Goal: Transaction & Acquisition: Purchase product/service

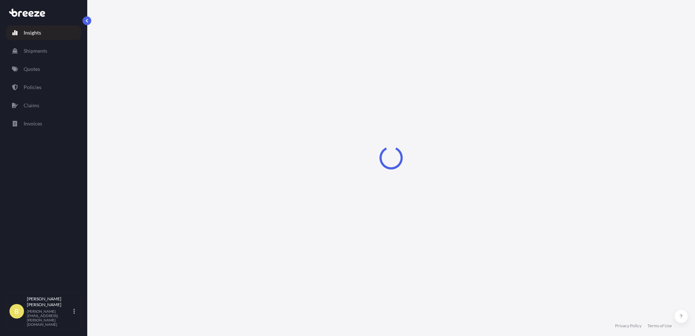
select select "2025"
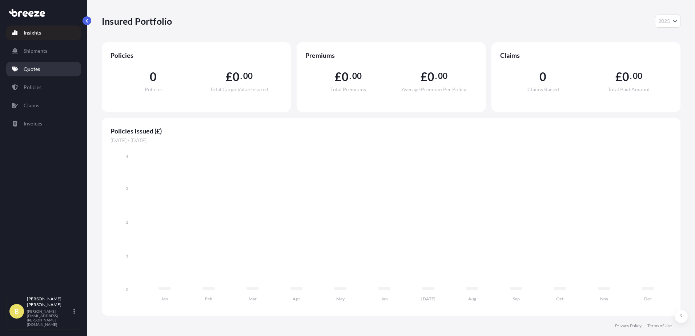
click at [47, 65] on link "Quotes" at bounding box center [43, 69] width 75 height 15
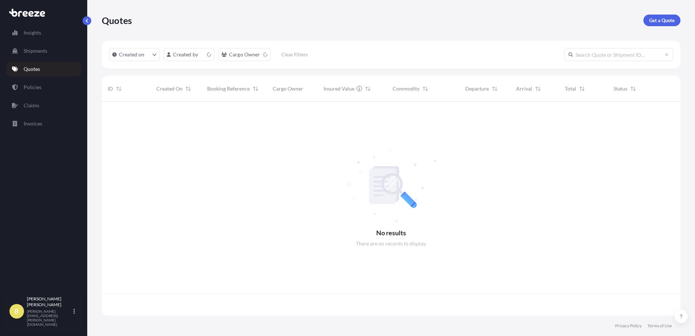
scroll to position [212, 573]
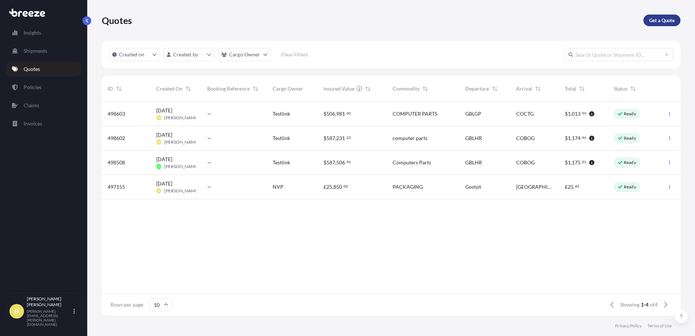
click at [666, 21] on p "Get a Quote" at bounding box center [661, 20] width 25 height 7
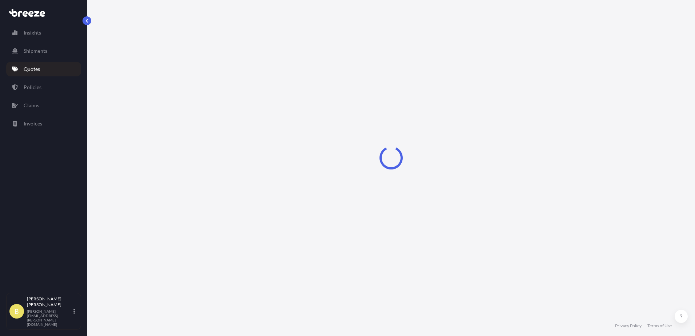
select select "Road"
select select "Sea"
select select "1"
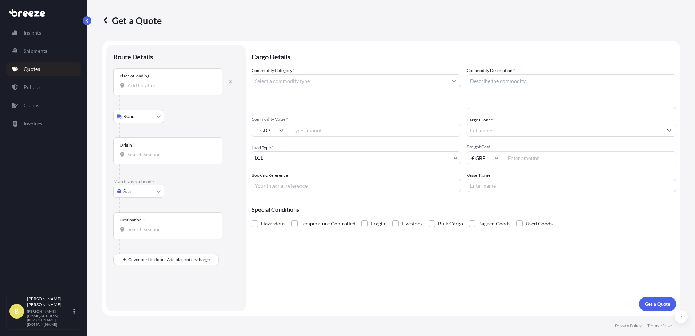
click at [161, 80] on div "Place of loading" at bounding box center [167, 81] width 109 height 27
click at [161, 82] on input "Place of loading" at bounding box center [171, 85] width 86 height 7
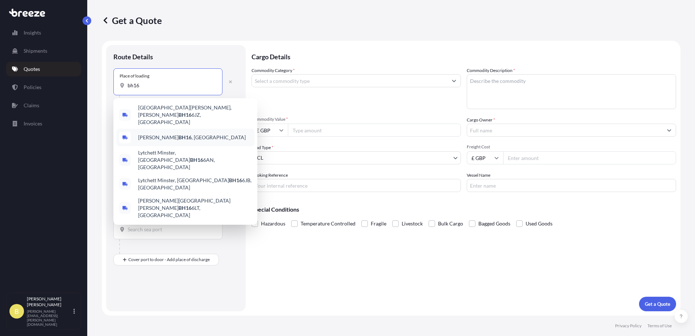
click at [159, 129] on div "[PERSON_NAME] BH16 , [GEOGRAPHIC_DATA]" at bounding box center [185, 137] width 138 height 17
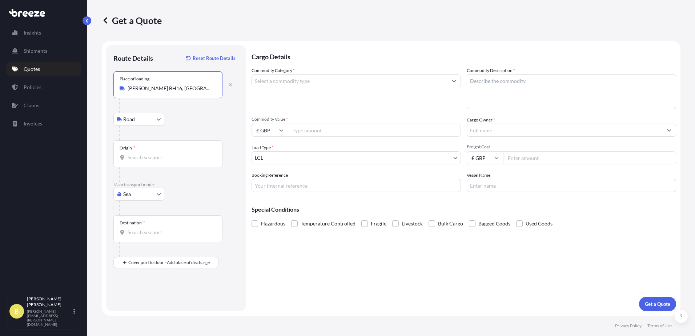
type input "[PERSON_NAME] BH16, [GEOGRAPHIC_DATA]"
click at [301, 76] on input "Commodity Category *" at bounding box center [350, 80] width 196 height 13
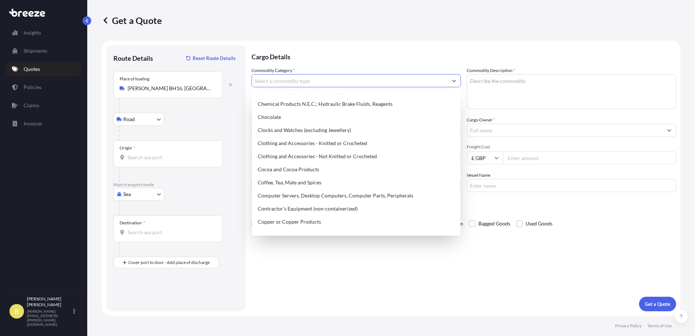
scroll to position [254, 0]
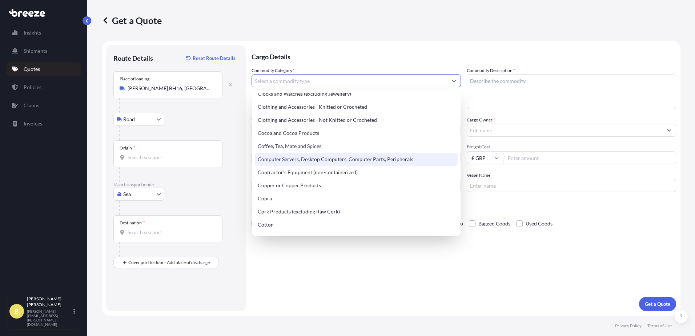
click at [318, 157] on div "Computer Servers, Desktop Computers, Computer Parts, Peripherals" at bounding box center [356, 159] width 203 height 13
type input "Computer Servers, Desktop Computers, Computer Parts, Peripherals"
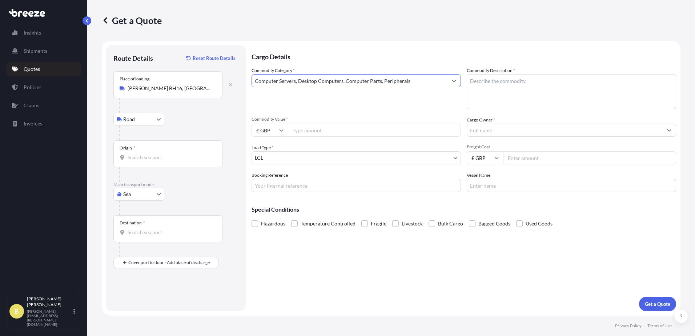
click at [483, 83] on textarea "Commodity Description *" at bounding box center [571, 91] width 209 height 35
type textarea "atm parts"
click at [354, 132] on input "Commodity Value *" at bounding box center [374, 130] width 173 height 13
type input "840000"
click at [257, 134] on input "£ GBP" at bounding box center [270, 130] width 36 height 13
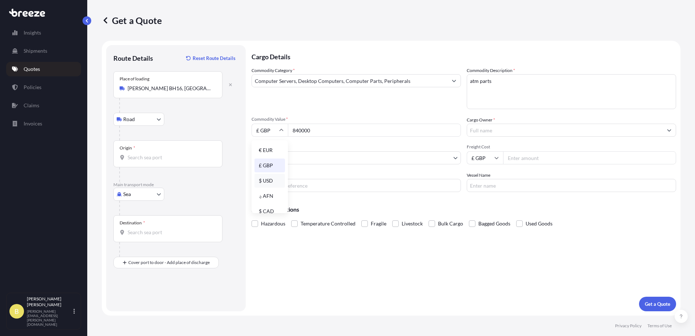
click at [271, 175] on div "$ USD" at bounding box center [269, 181] width 31 height 14
type input "$ USD"
click at [318, 106] on div "Commodity Category * Computer Servers, Desktop Computers, Computer Parts, Perip…" at bounding box center [356, 88] width 209 height 42
click at [503, 132] on input "Cargo Owner *" at bounding box center [565, 130] width 196 height 13
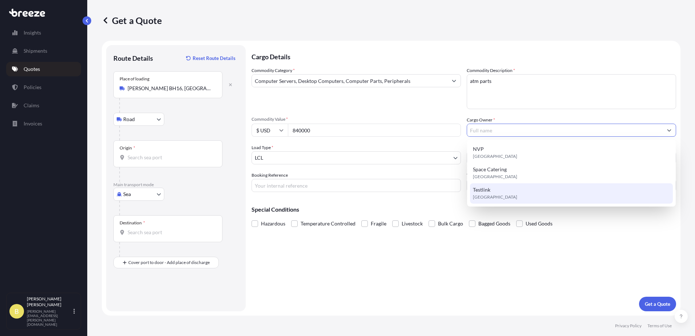
click at [493, 199] on span "[GEOGRAPHIC_DATA]" at bounding box center [495, 196] width 44 height 7
type input "Testlink"
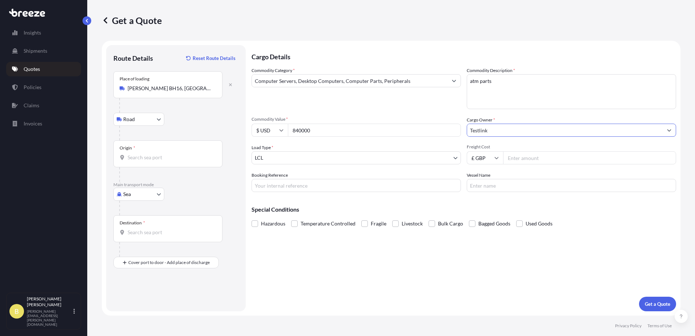
click at [512, 160] on input "Freight Cost" at bounding box center [589, 157] width 173 height 13
click at [292, 153] on body "3 options available. Insights Shipments Quotes Policies Claims Invoices B [PERS…" at bounding box center [347, 168] width 695 height 336
click at [149, 117] on body "3 options available. Insights Shipments Quotes Policies Claims Invoices B [PERS…" at bounding box center [347, 168] width 695 height 336
click at [154, 155] on input "Origin *" at bounding box center [171, 157] width 86 height 7
click at [197, 132] on div at bounding box center [178, 133] width 119 height 15
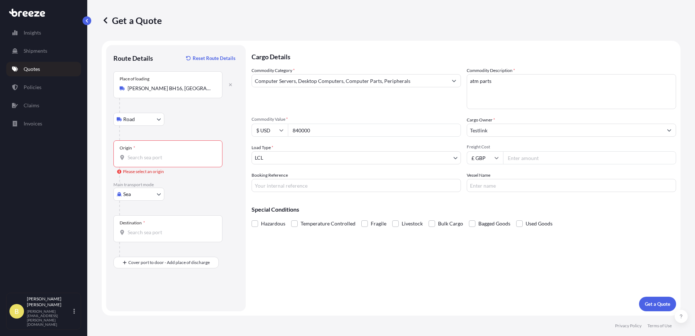
click at [147, 190] on body "0 options available. Insights Shipments Quotes Policies Claims Invoices B [PERS…" at bounding box center [347, 168] width 695 height 336
click at [136, 236] on span "Road" at bounding box center [133, 239] width 12 height 7
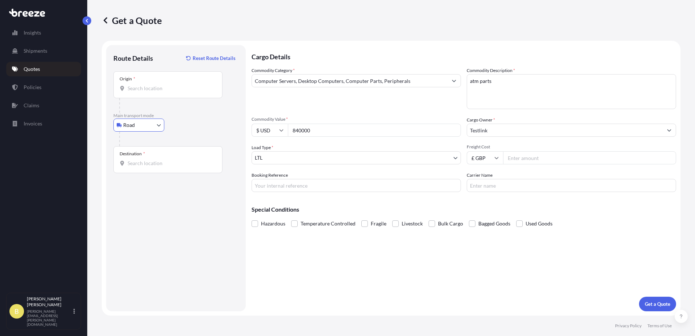
click at [143, 160] on input "Destination *" at bounding box center [171, 163] width 86 height 7
click at [124, 125] on body "0 options available. 0 options available. Insights Shipments Quotes Policies Cl…" at bounding box center [347, 168] width 695 height 336
click at [138, 148] on div "Sea" at bounding box center [138, 143] width 45 height 13
select select "Sea"
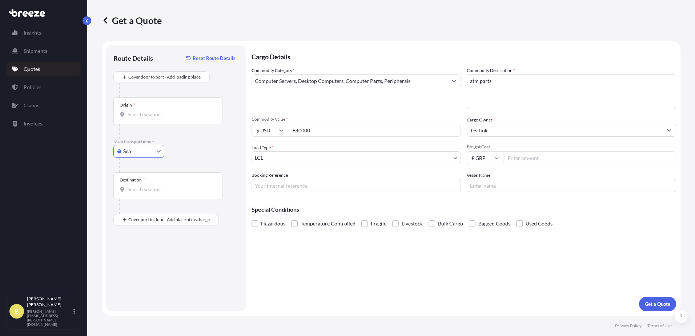
click at [145, 118] on input "Origin *" at bounding box center [171, 114] width 86 height 7
click at [157, 113] on input "Origin * Please select an origin" at bounding box center [171, 114] width 86 height 7
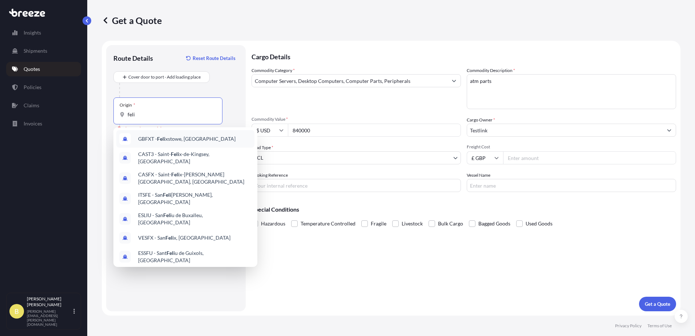
click at [170, 133] on div "GBFXT - Feli xstowe, [GEOGRAPHIC_DATA]" at bounding box center [185, 138] width 138 height 17
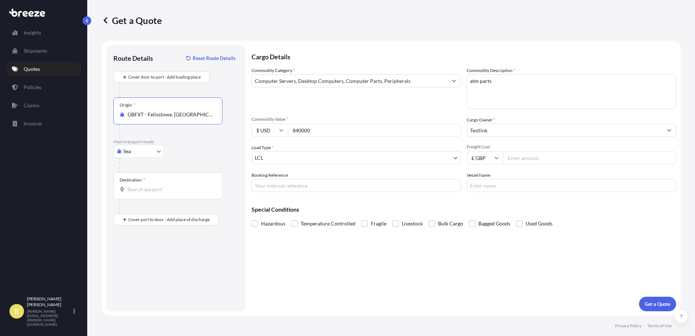
type input "GBFXT - Felixstowe, [GEOGRAPHIC_DATA]"
click at [162, 184] on div "Destination *" at bounding box center [167, 185] width 109 height 27
click at [162, 186] on input "Destination *" at bounding box center [171, 189] width 86 height 7
click at [134, 189] on input "Destination * Please select a destination" at bounding box center [171, 189] width 86 height 7
type input "1"
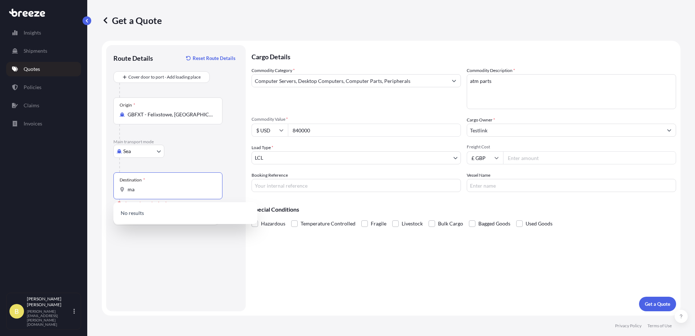
type input "m"
type input "19003"
click at [157, 196] on div "Destination * 19003" at bounding box center [167, 185] width 109 height 27
click at [157, 193] on input "19003" at bounding box center [171, 189] width 86 height 7
drag, startPoint x: 203, startPoint y: 286, endPoint x: 204, endPoint y: 283, distance: 3.7
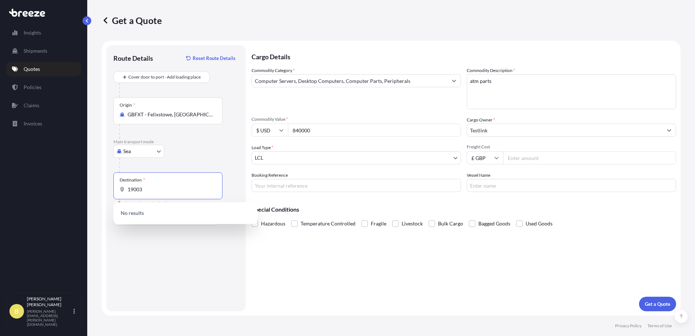
click at [204, 286] on div "Route Details Reset Route Details Cover door to port - Add loading place Place …" at bounding box center [175, 178] width 125 height 252
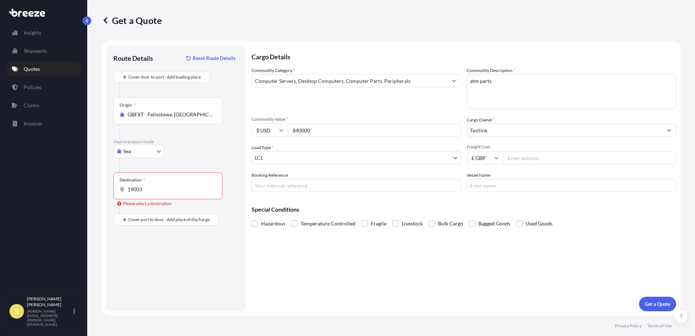
click at [165, 187] on input "19003" at bounding box center [171, 189] width 86 height 7
drag, startPoint x: 169, startPoint y: 192, endPoint x: 113, endPoint y: 184, distance: 56.2
click at [113, 184] on div "Route Details Reset Route Details Cover door to port - Add loading place Place …" at bounding box center [176, 178] width 140 height 266
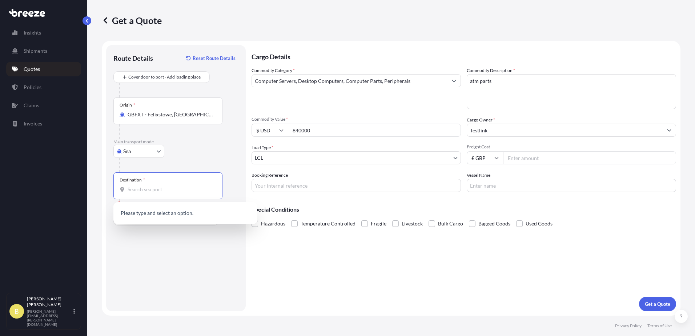
click at [151, 189] on input "Destination * Please select a destination" at bounding box center [171, 189] width 86 height 7
paste input "PIRAEUS CFS"
click at [176, 208] on div "GRPIR - Piraeus , [GEOGRAPHIC_DATA]" at bounding box center [185, 213] width 138 height 17
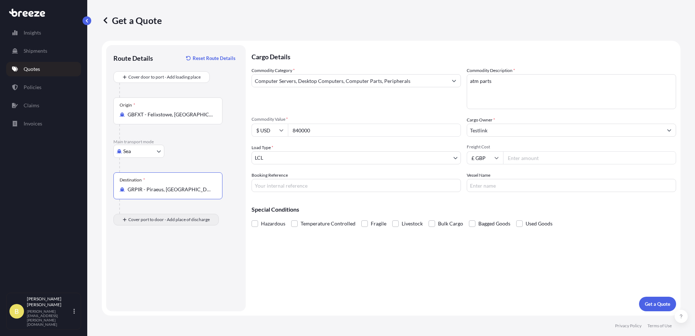
type input "GRPIR - Piraeus, [GEOGRAPHIC_DATA]"
click at [154, 254] on div "Place of Discharge" at bounding box center [167, 254] width 109 height 27
click at [154, 255] on input "Place of Discharge" at bounding box center [171, 258] width 86 height 7
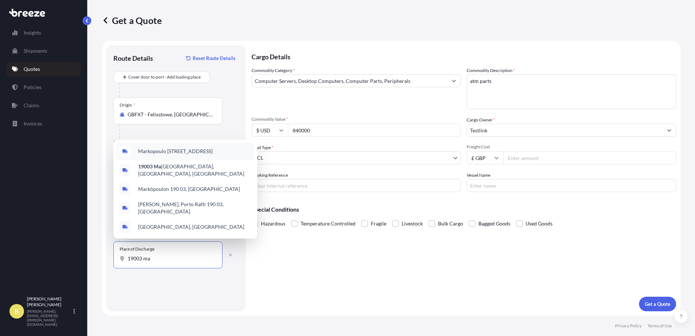
click at [172, 155] on span "Markopoulo [STREET_ADDRESS]" at bounding box center [175, 151] width 75 height 7
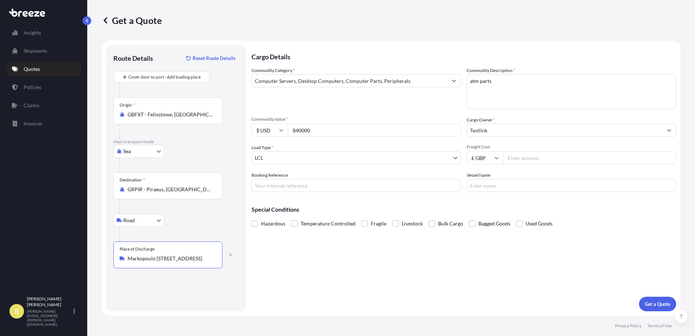
type input "Markopoulo [STREET_ADDRESS]"
click at [270, 278] on div "Cargo Details Commodity Category * Computer Servers, Desktop Computers, Compute…" at bounding box center [464, 178] width 425 height 266
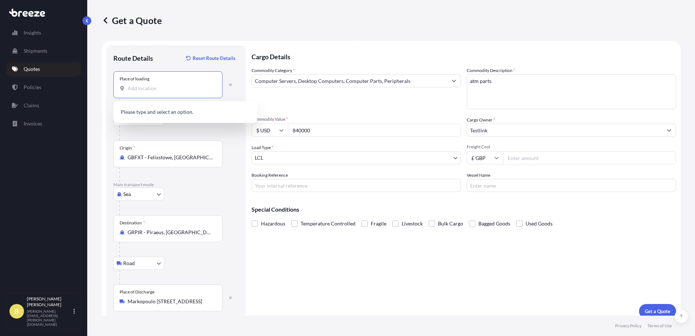
click at [165, 91] on input "Place of loading" at bounding box center [171, 88] width 86 height 7
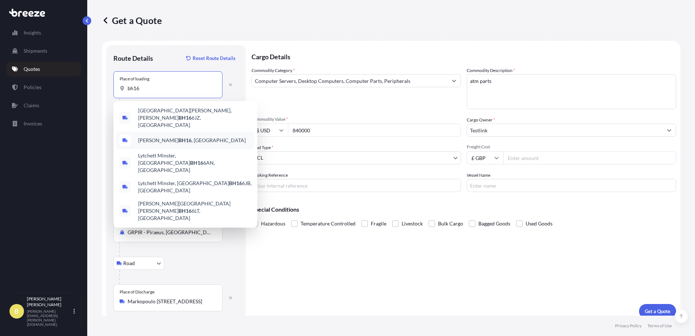
click at [182, 132] on div "[PERSON_NAME] BH16 , [GEOGRAPHIC_DATA]" at bounding box center [185, 140] width 138 height 17
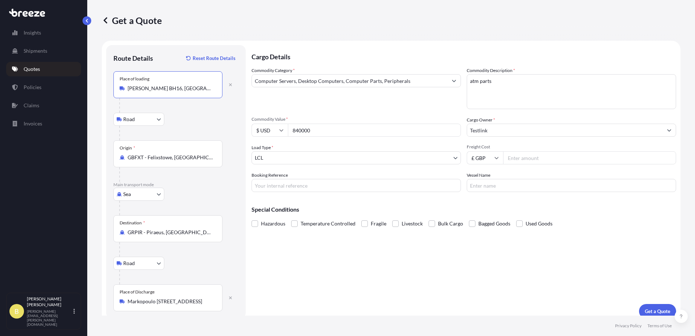
type input "[PERSON_NAME] BH16, [GEOGRAPHIC_DATA]"
click at [209, 116] on div "Road Road Rail" at bounding box center [175, 119] width 125 height 13
click at [287, 154] on body "5 options available. 0 options available. 5 options available. Insights Shipmen…" at bounding box center [347, 168] width 695 height 336
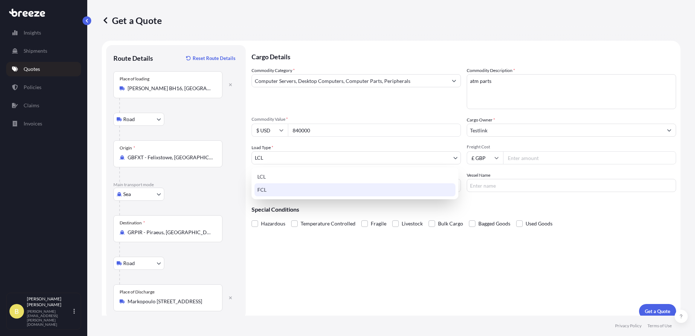
click at [274, 188] on div "FCL" at bounding box center [354, 189] width 201 height 13
select select "2"
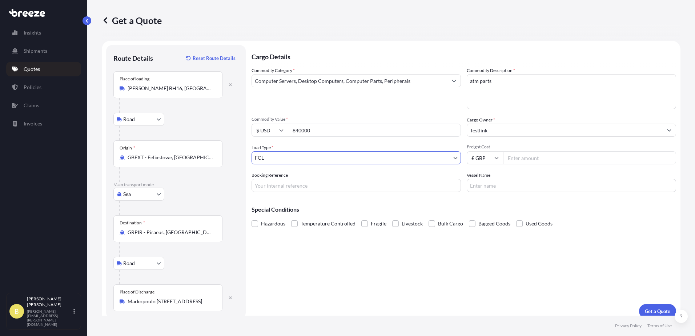
click at [317, 129] on input "840000" at bounding box center [374, 130] width 173 height 13
drag, startPoint x: 315, startPoint y: 130, endPoint x: 291, endPoint y: 132, distance: 24.1
click at [292, 132] on input "840000" at bounding box center [374, 130] width 173 height 13
click at [297, 131] on input "840000" at bounding box center [374, 130] width 173 height 13
drag, startPoint x: 311, startPoint y: 129, endPoint x: 286, endPoint y: 123, distance: 26.3
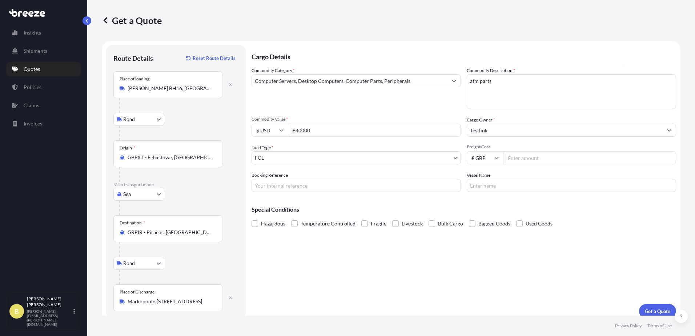
click at [286, 123] on div "Commodity Value * $ USD 840000" at bounding box center [356, 126] width 209 height 20
type input "210000"
click at [294, 113] on div "Commodity Category * Computer Servers, Desktop Computers, Computer Parts, Perip…" at bounding box center [464, 129] width 425 height 125
click at [538, 161] on input "Freight Cost" at bounding box center [589, 157] width 173 height 13
drag, startPoint x: 522, startPoint y: 159, endPoint x: 502, endPoint y: 160, distance: 19.6
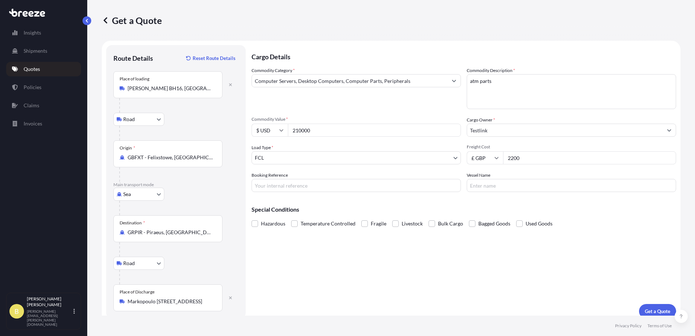
click at [503, 160] on input "2200" at bounding box center [589, 157] width 173 height 13
type input "2850"
click at [595, 297] on div "Cargo Details Commodity Category * Computer Servers, Desktop Computers, Compute…" at bounding box center [464, 181] width 425 height 273
click at [655, 306] on button "Get a Quote" at bounding box center [657, 311] width 37 height 15
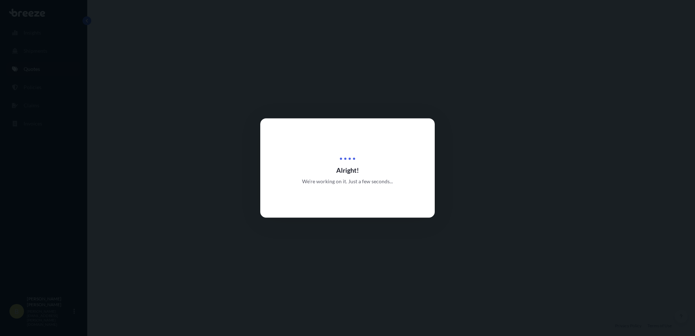
scroll to position [291, 0]
select select "Road"
select select "Sea"
select select "Road"
select select "2"
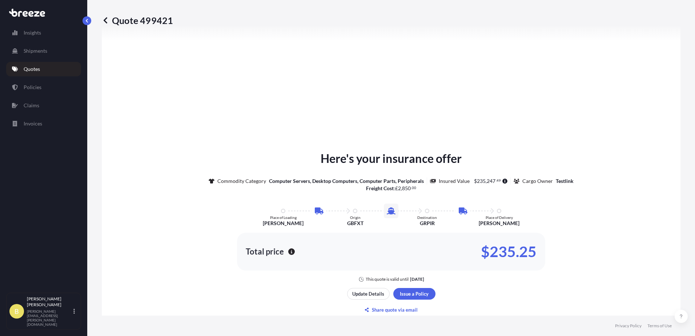
scroll to position [363, 0]
